Goal: Navigation & Orientation: Find specific page/section

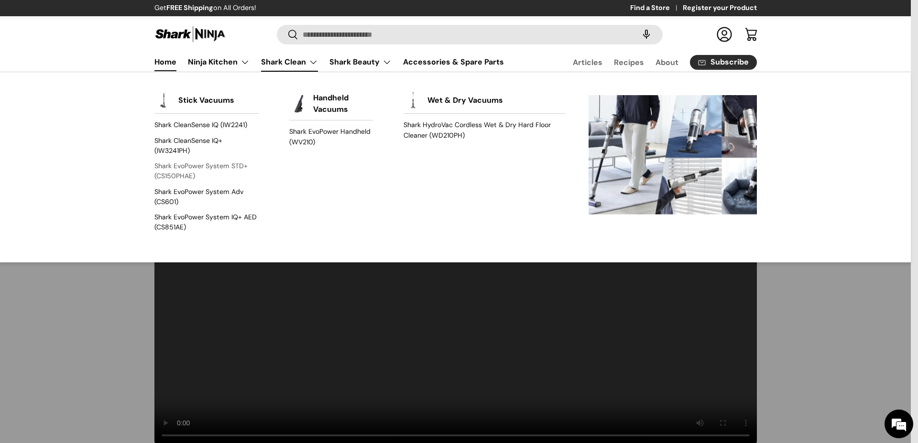
click at [208, 166] on link "Shark EvoPower System STD+ (CS150PHAE)" at bounding box center [206, 171] width 104 height 25
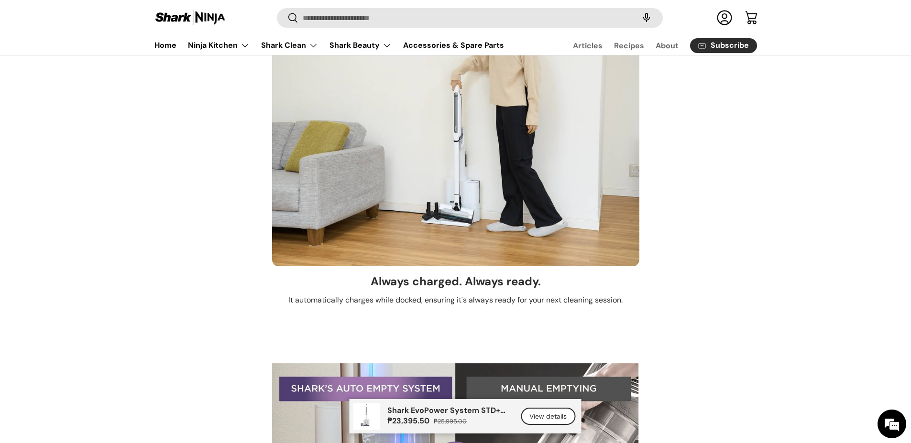
scroll to position [1319, 0]
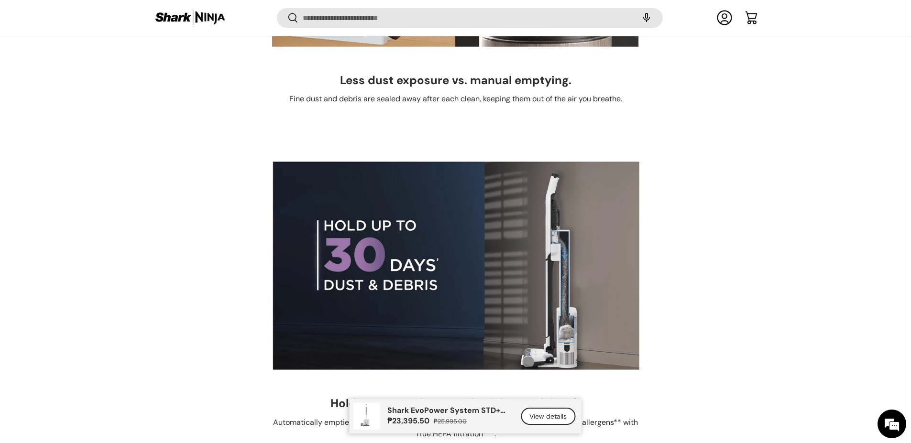
scroll to position [2130, 0]
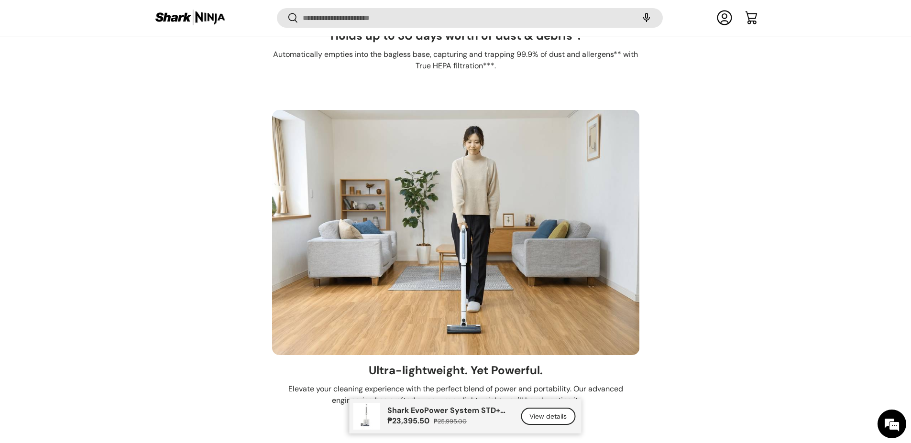
scroll to position [2512, 0]
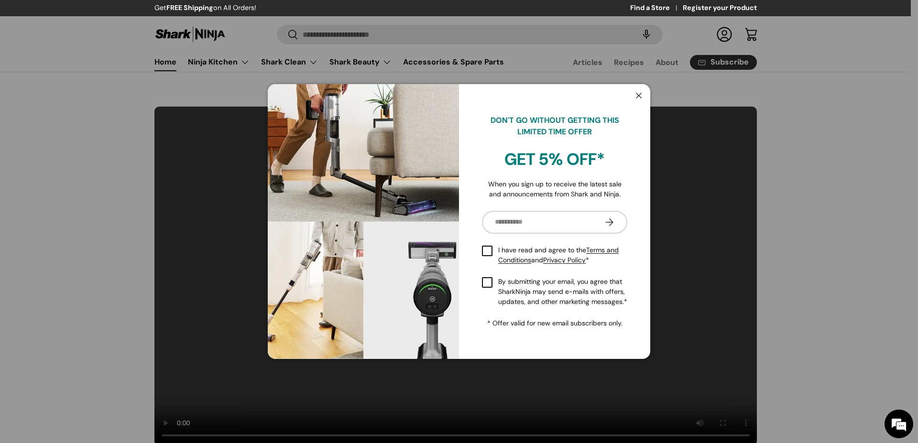
click at [633, 92] on button "Close" at bounding box center [639, 97] width 18 height 20
